Goal: Navigation & Orientation: Find specific page/section

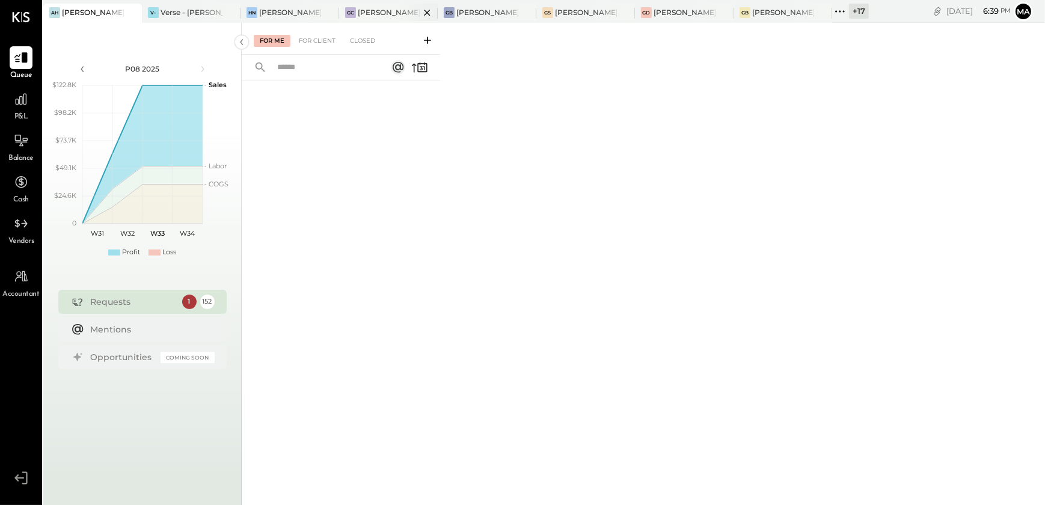
click at [373, 14] on div "[PERSON_NAME] Causeway" at bounding box center [389, 12] width 62 height 10
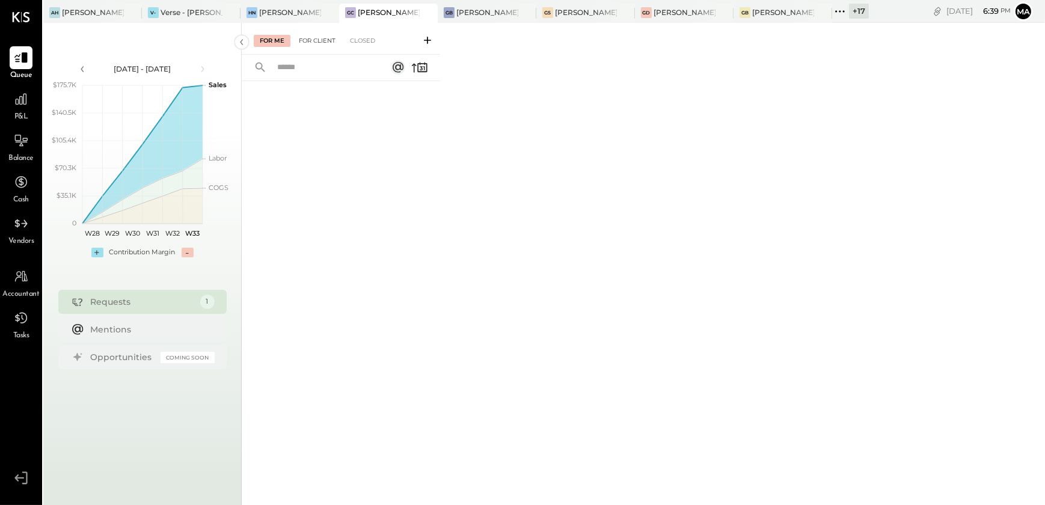
click at [325, 38] on div "For Client" at bounding box center [317, 41] width 49 height 12
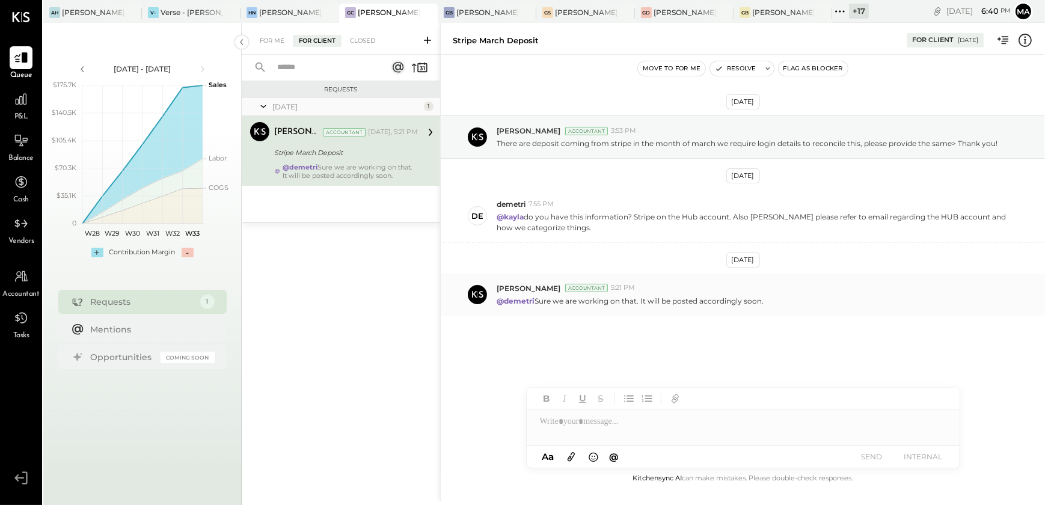
drag, startPoint x: 552, startPoint y: 301, endPoint x: 767, endPoint y: 302, distance: 214.6
click at [767, 302] on div "@demetri Sure we are working on that. It will be posted accordingly soon." at bounding box center [765, 299] width 538 height 13
click at [691, 356] on div "[DATE] [PERSON_NAME] Accountant 3:53 PM There are deposit coming from stripe in…" at bounding box center [743, 245] width 604 height 321
click at [552, 430] on div at bounding box center [742, 421] width 433 height 24
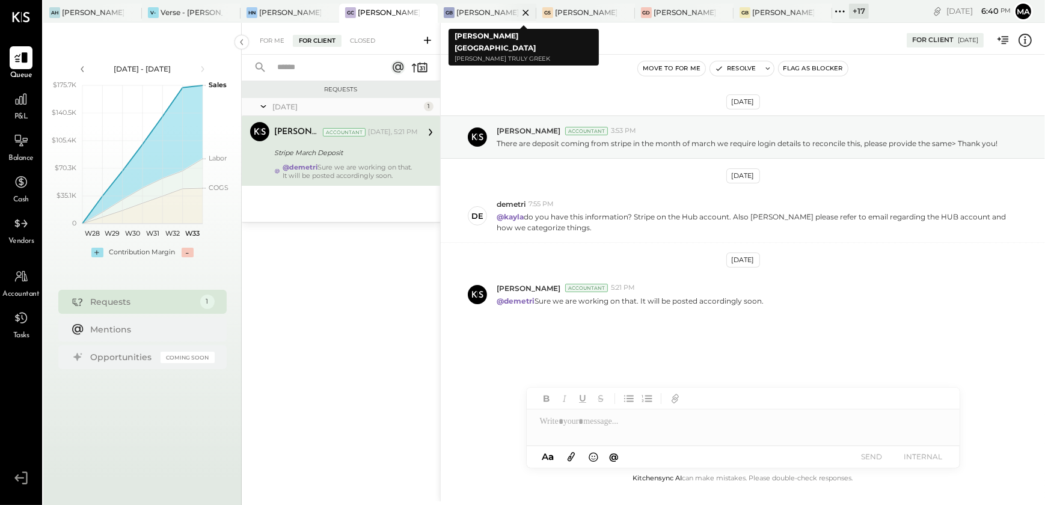
click at [465, 17] on div "[PERSON_NAME] [GEOGRAPHIC_DATA]" at bounding box center [487, 12] width 62 height 10
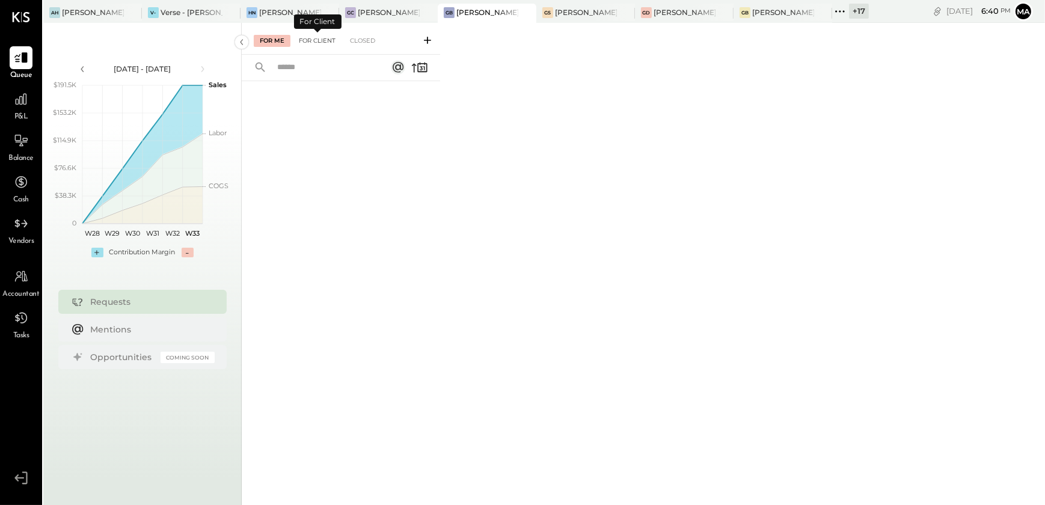
click at [313, 42] on div "For Client" at bounding box center [317, 41] width 49 height 12
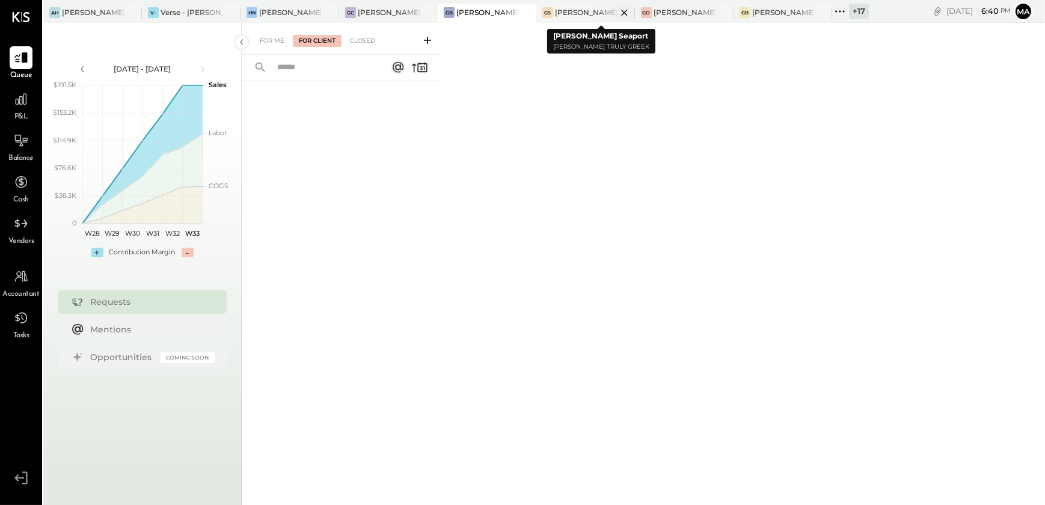
click at [573, 14] on div "[PERSON_NAME] Seaport" at bounding box center [586, 12] width 62 height 10
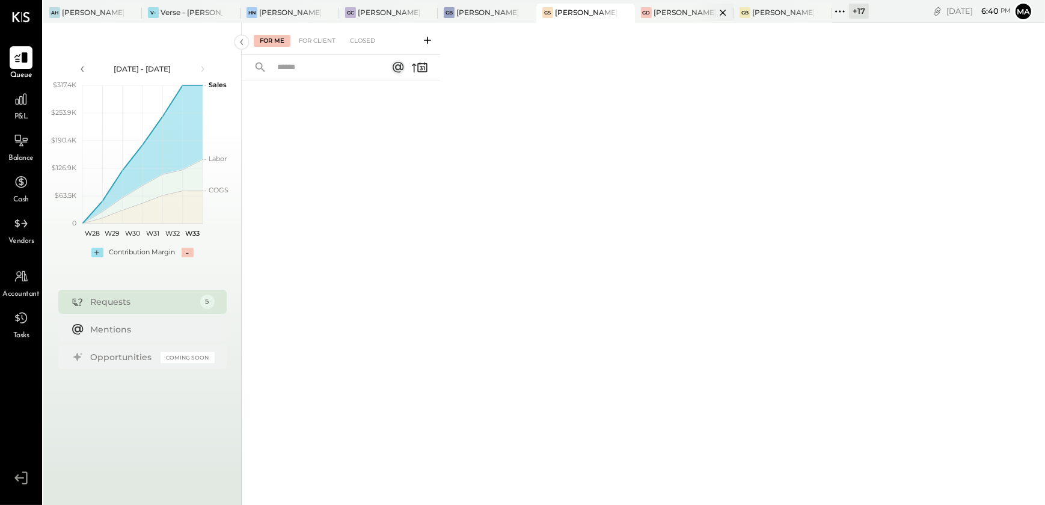
click at [687, 8] on div "[PERSON_NAME] Downtown" at bounding box center [684, 12] width 62 height 10
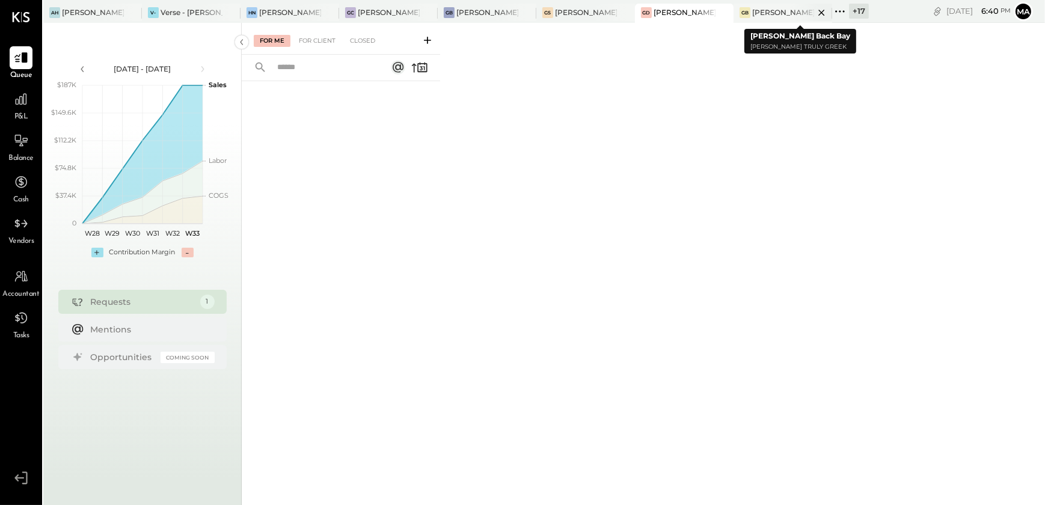
click at [771, 12] on div "[PERSON_NAME] Back Bay" at bounding box center [783, 12] width 62 height 10
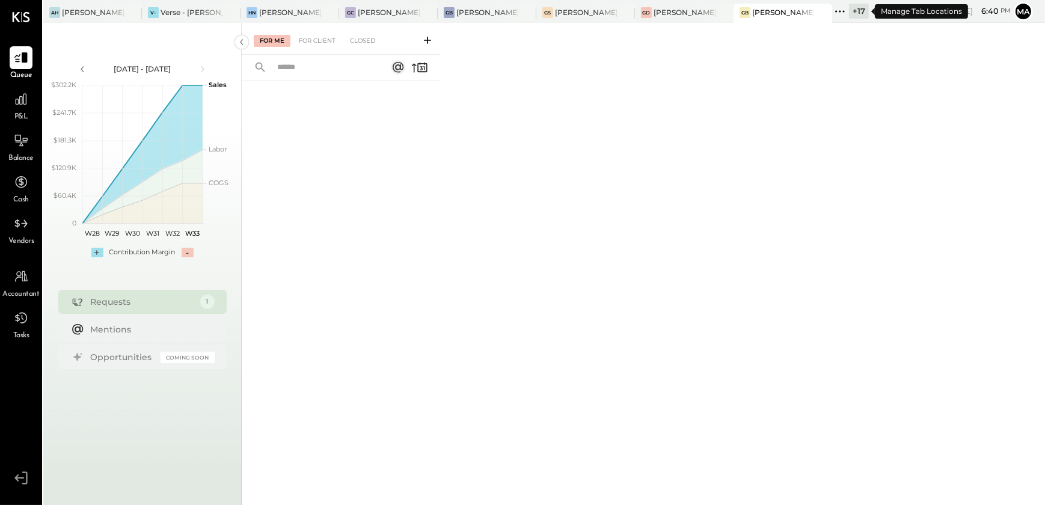
click at [848, 12] on div "+ 17" at bounding box center [850, 12] width 37 height 16
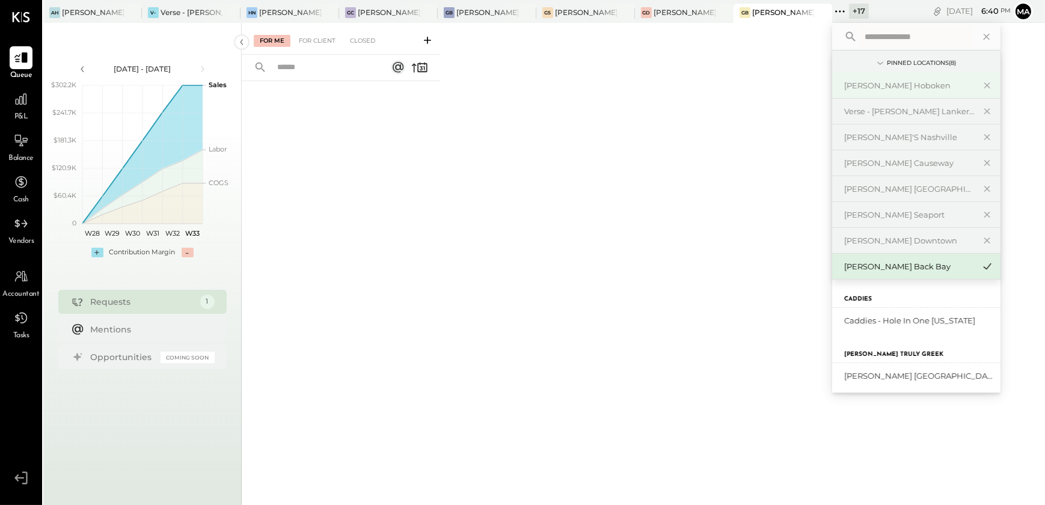
scroll to position [546, 0]
click at [896, 32] on input "text" at bounding box center [915, 37] width 112 height 22
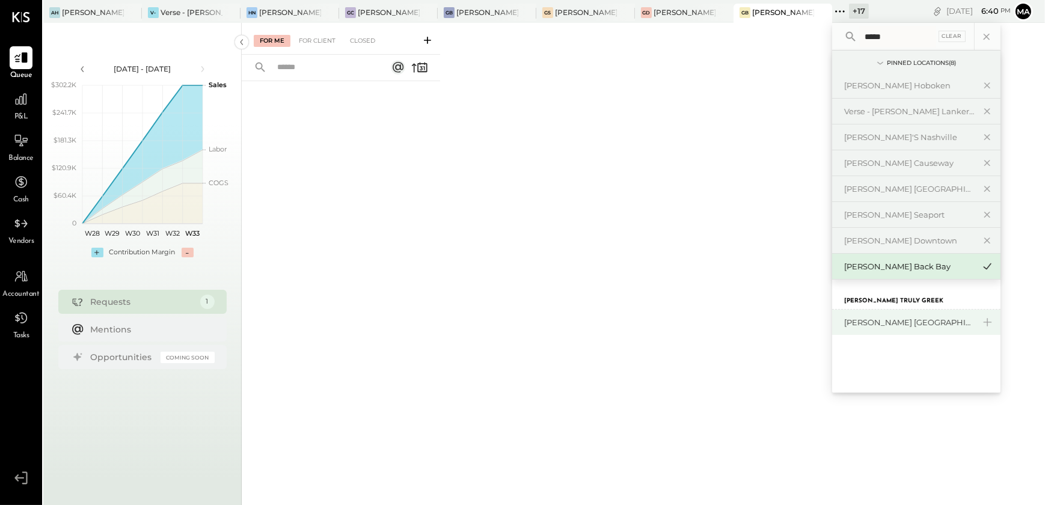
type input "*****"
click at [901, 328] on div "[PERSON_NAME] [GEOGRAPHIC_DATA]" at bounding box center [916, 322] width 168 height 25
click at [884, 329] on div "[PERSON_NAME] [GEOGRAPHIC_DATA]" at bounding box center [916, 322] width 168 height 25
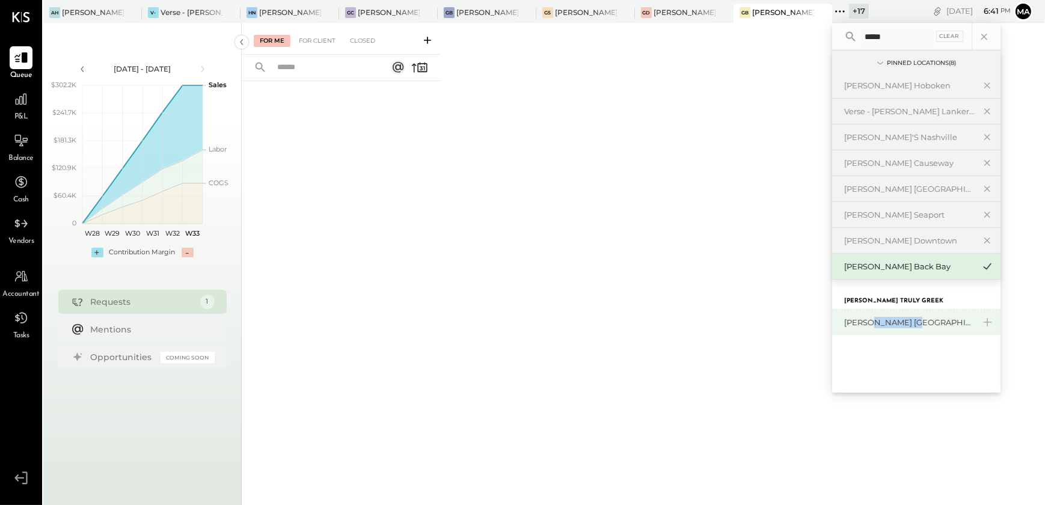
drag, startPoint x: 884, startPoint y: 329, endPoint x: 870, endPoint y: 325, distance: 15.0
click at [870, 325] on div "[PERSON_NAME] [GEOGRAPHIC_DATA]" at bounding box center [909, 322] width 130 height 11
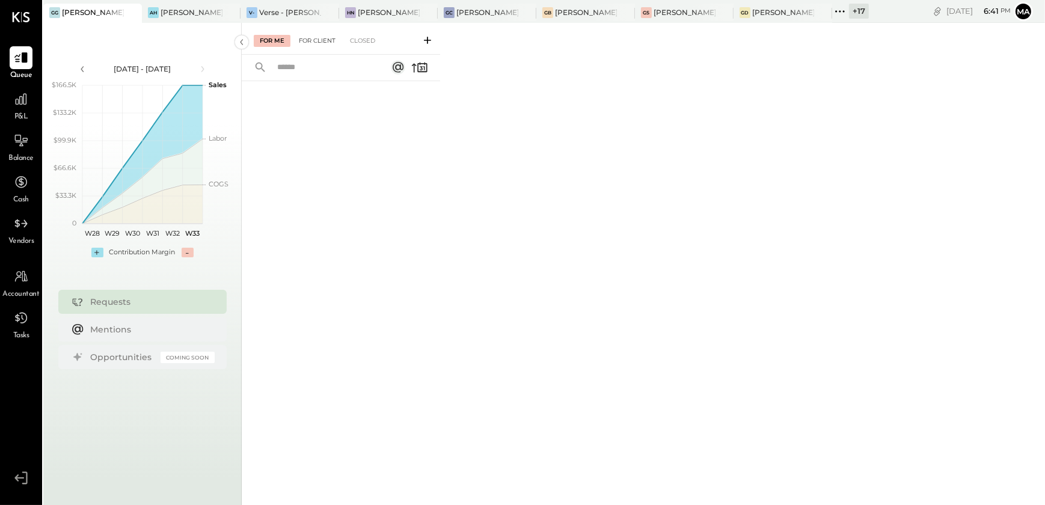
click at [317, 44] on div "For Client" at bounding box center [317, 41] width 49 height 12
click at [276, 37] on div "For Me" at bounding box center [272, 41] width 37 height 12
